Goal: Ask a question

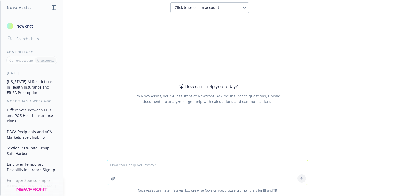
click at [160, 171] on textarea at bounding box center [207, 172] width 201 height 25
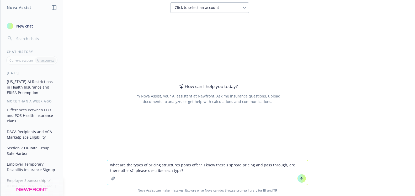
type textarea "what are the types of pricing structures pbms offer? I know there's spread pric…"
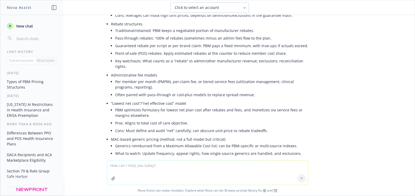
scroll to position [344, 0]
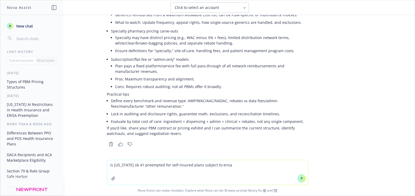
type textarea "is [US_STATE] sb 41 preempted for self-insured plans subject to erisa?"
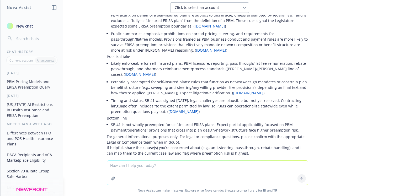
scroll to position [619, 0]
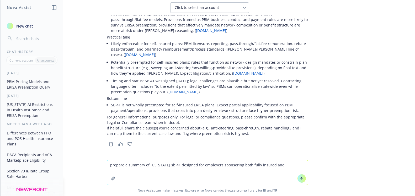
click at [197, 164] on textarea "prepare a summary of [US_STATE] sb 41 designed for employers sponsoring both fu…" at bounding box center [207, 172] width 201 height 25
type textarea "prepare a summary of [US_STATE] sb 41 designed for [US_STATE] employers sponsor…"
click at [300, 178] on icon at bounding box center [301, 177] width 2 height 1
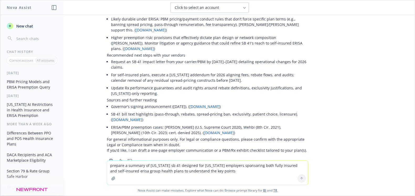
scroll to position [1318, 0]
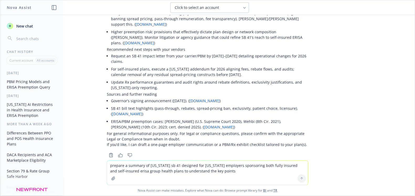
click at [255, 97] on li "Governor’s signing announcement ([DATE]). ( [DOMAIN_NAME] )" at bounding box center [209, 101] width 197 height 8
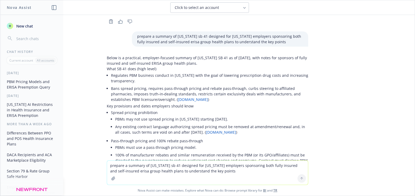
scroll to position [768, 0]
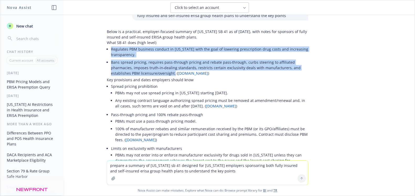
drag, startPoint x: 169, startPoint y: 73, endPoint x: 107, endPoint y: 51, distance: 66.0
click at [111, 51] on ul "Regulates PBM business conduct in [US_STATE] with the goal of lowering prescrip…" at bounding box center [209, 61] width 197 height 32
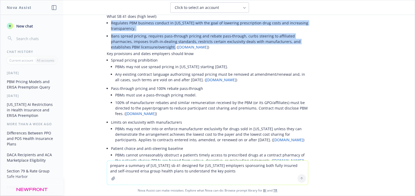
scroll to position [820, 0]
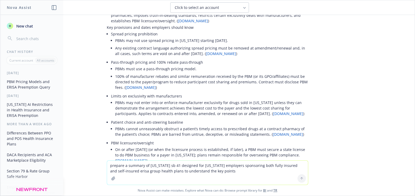
click at [291, 60] on li "Pass‑through pricing and 100% rebate pass‑through PBMs must use a pass‑through …" at bounding box center [209, 75] width 197 height 34
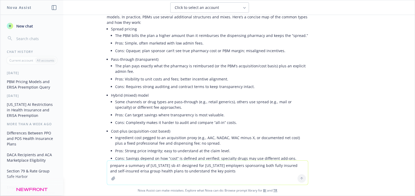
scroll to position [8, 0]
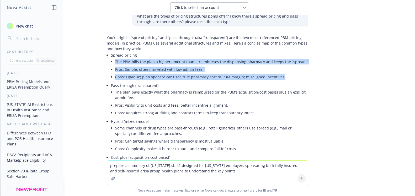
drag, startPoint x: 111, startPoint y: 62, endPoint x: 278, endPoint y: 79, distance: 167.3
click at [278, 79] on ul "The PBM bills the plan a higher amount than it reimburses the dispensing pharma…" at bounding box center [211, 69] width 193 height 23
copy ul "The PBM bills the plan a higher amount than it reimburses the dispensing pharma…"
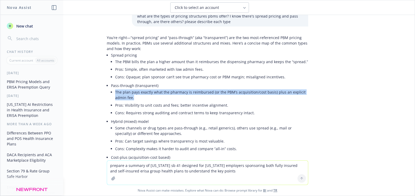
drag, startPoint x: 112, startPoint y: 92, endPoint x: 133, endPoint y: 97, distance: 22.5
click at [133, 97] on li "The plan pays exactly what the pharmacy is reimbursed (or the PBM’s acquisition…" at bounding box center [211, 94] width 193 height 13
copy li "The plan pays exactly what the pharmacy is reimbursed (or the PBM’s acquisition…"
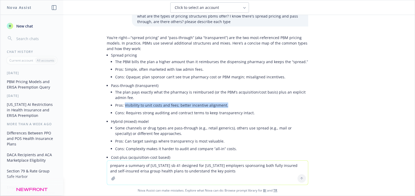
drag, startPoint x: 122, startPoint y: 105, endPoint x: 222, endPoint y: 106, distance: 100.1
click at [222, 106] on li "Pros: Visibility to unit costs and fees; better incentive alignment." at bounding box center [211, 105] width 193 height 8
copy li "Visibility to unit costs and fees; better incentive alignment."
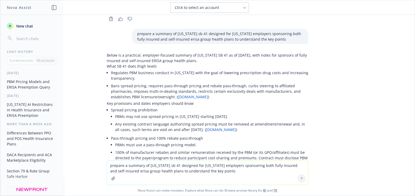
scroll to position [820, 0]
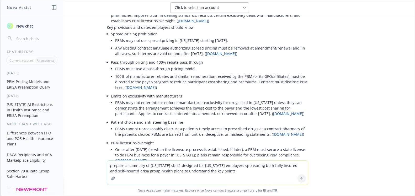
drag, startPoint x: 111, startPoint y: 49, endPoint x: 206, endPoint y: 52, distance: 94.7
click at [206, 52] on li "Any existing contract language authorizing spread pricing must be removed at am…" at bounding box center [211, 50] width 193 height 13
copy li "Any existing contract language authorizing spread pricing must be removed at am…"
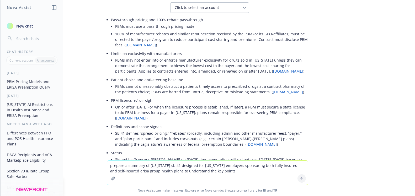
scroll to position [873, 0]
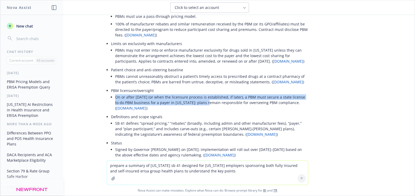
drag, startPoint x: 111, startPoint y: 97, endPoint x: 198, endPoint y: 104, distance: 87.0
click at [198, 104] on li "On or after [DATE] (or when the licensure process is established, if later), a …" at bounding box center [211, 102] width 193 height 19
copy li "On or after [DATE] (or when the licensure process is established, if later), a …"
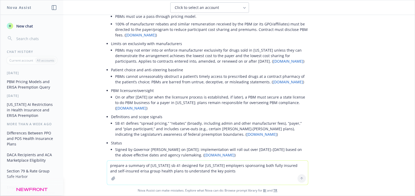
click at [0, 67] on div "Nova Assist New chat Chat History Current account All accounts [DATE] PBM Prici…" at bounding box center [207, 98] width 415 height 196
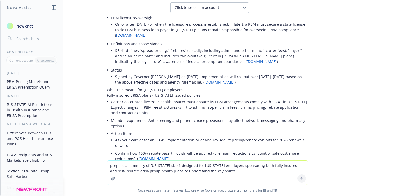
scroll to position [951, 0]
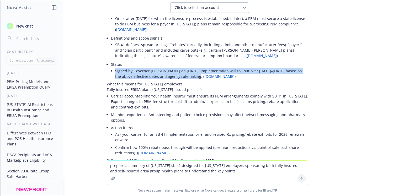
drag, startPoint x: 111, startPoint y: 70, endPoint x: 189, endPoint y: 76, distance: 77.5
click at [189, 76] on li "Signed by Governor [PERSON_NAME] on [DATE]; implementation will roll out over […" at bounding box center [211, 73] width 193 height 13
copy li "Signed by Governor [PERSON_NAME] on [DATE]; implementation will roll out over […"
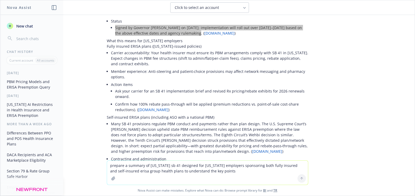
scroll to position [1004, 0]
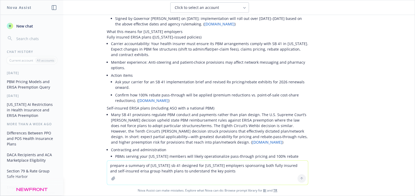
click at [154, 70] on li "Member experience: Anti‑steering and patient‑choice provisions may affect netwo…" at bounding box center [209, 64] width 197 height 13
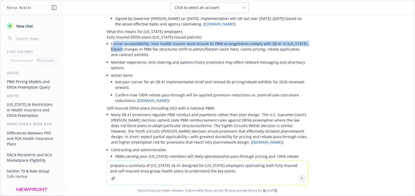
drag, startPoint x: 110, startPoint y: 45, endPoint x: 119, endPoint y: 49, distance: 10.1
click at [119, 49] on li "Carrier accountability: Your health insurer must ensure its PBM arrangements co…" at bounding box center [209, 49] width 197 height 19
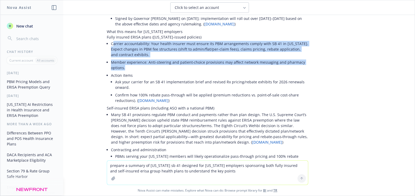
drag, startPoint x: 108, startPoint y: 44, endPoint x: 136, endPoint y: 67, distance: 35.9
click at [136, 67] on ul "Carrier accountability: Your health insurer must ensure its PBM arrangements co…" at bounding box center [209, 73] width 197 height 66
copy ul "arrier accountability: Your health insurer must ensure its PBM arrangements com…"
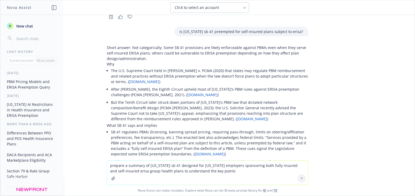
scroll to position [480, 0]
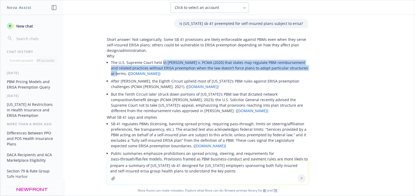
drag, startPoint x: 157, startPoint y: 62, endPoint x: 300, endPoint y: 69, distance: 142.2
click at [300, 69] on li "The U.S. Supreme Court held in [PERSON_NAME] v. PCMA (2020) that states may reg…" at bounding box center [209, 68] width 197 height 19
copy li "in [PERSON_NAME] v. PCMA (2020) that states may regulate PBM reimbursement and …"
click at [177, 63] on li "The U.S. Supreme Court held in [PERSON_NAME] v. PCMA (2020) that states may reg…" at bounding box center [209, 68] width 197 height 19
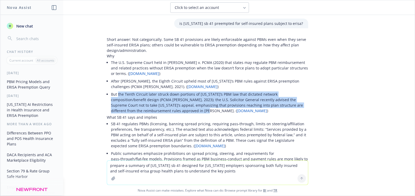
drag, startPoint x: 114, startPoint y: 94, endPoint x: 154, endPoint y: 111, distance: 43.2
click at [154, 111] on li "But the Tenth Circuit later struck down portions of [US_STATE]’s PBM law that d…" at bounding box center [209, 102] width 197 height 24
copy li "the Tenth Circuit later struck down portions of [US_STATE]’s PBM law that dicta…"
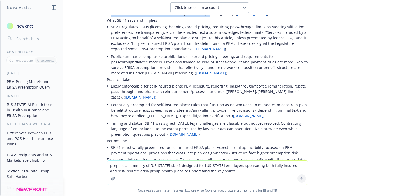
scroll to position [584, 0]
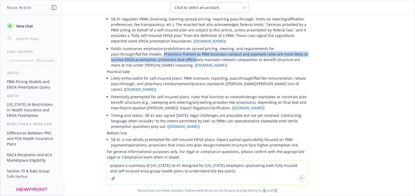
drag, startPoint x: 121, startPoint y: 54, endPoint x: 166, endPoint y: 57, distance: 44.9
click at [166, 57] on li "Public summaries emphasize prohibitions on spread pricing, steering, and requir…" at bounding box center [209, 57] width 197 height 24
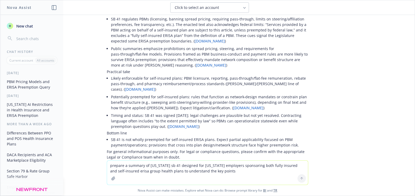
click at [197, 71] on p "Practical take" at bounding box center [207, 72] width 201 height 6
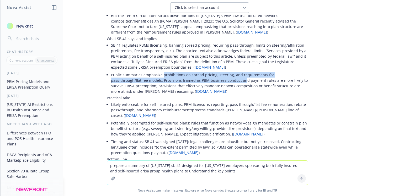
drag, startPoint x: 158, startPoint y: 74, endPoint x: 203, endPoint y: 83, distance: 45.6
click at [203, 83] on li "Public summaries emphasize prohibitions on spread pricing, steering, and requir…" at bounding box center [209, 83] width 197 height 24
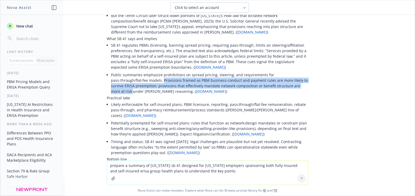
drag, startPoint x: 122, startPoint y: 81, endPoint x: 289, endPoint y: 85, distance: 167.5
click at [289, 85] on li "Public summaries emphasize prohibitions on spread pricing, steering, and requir…" at bounding box center [209, 83] width 197 height 24
copy li "Provisions framed as PBM business‑conduct and payment rules are more likely to …"
